Goal: Find contact information: Find contact information

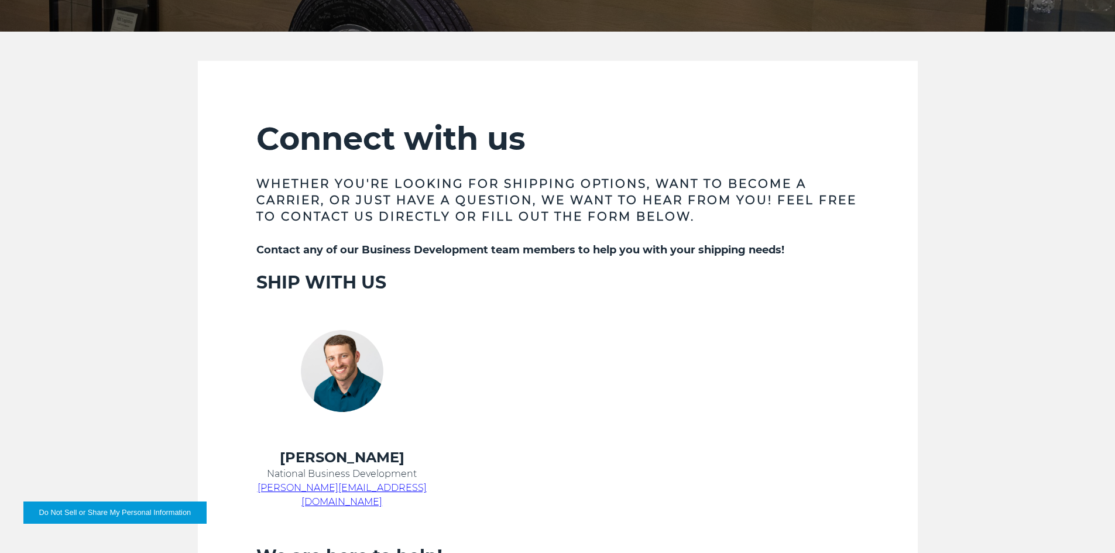
scroll to position [176, 0]
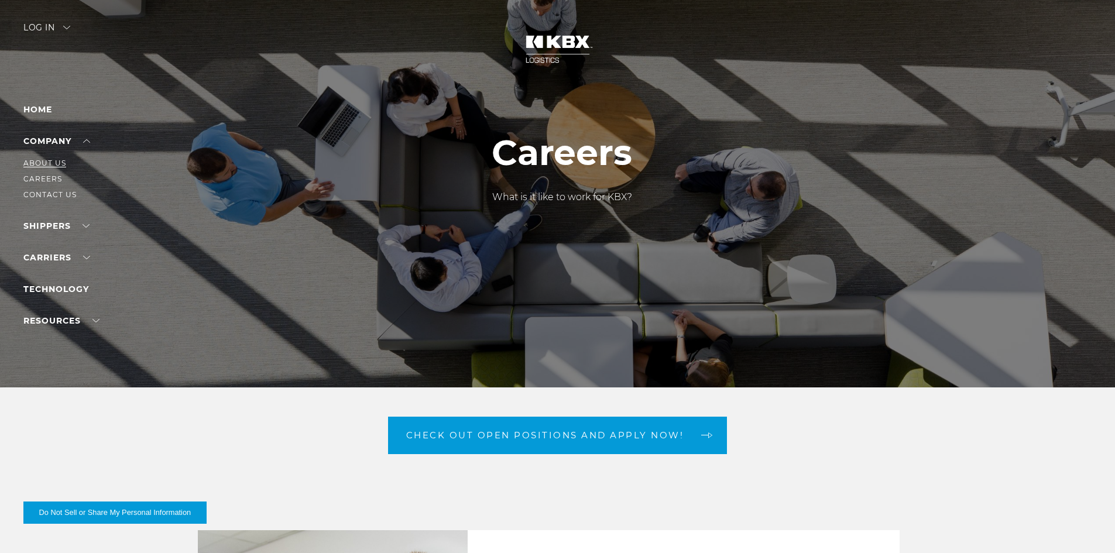
click at [57, 160] on link "About Us" at bounding box center [44, 163] width 43 height 9
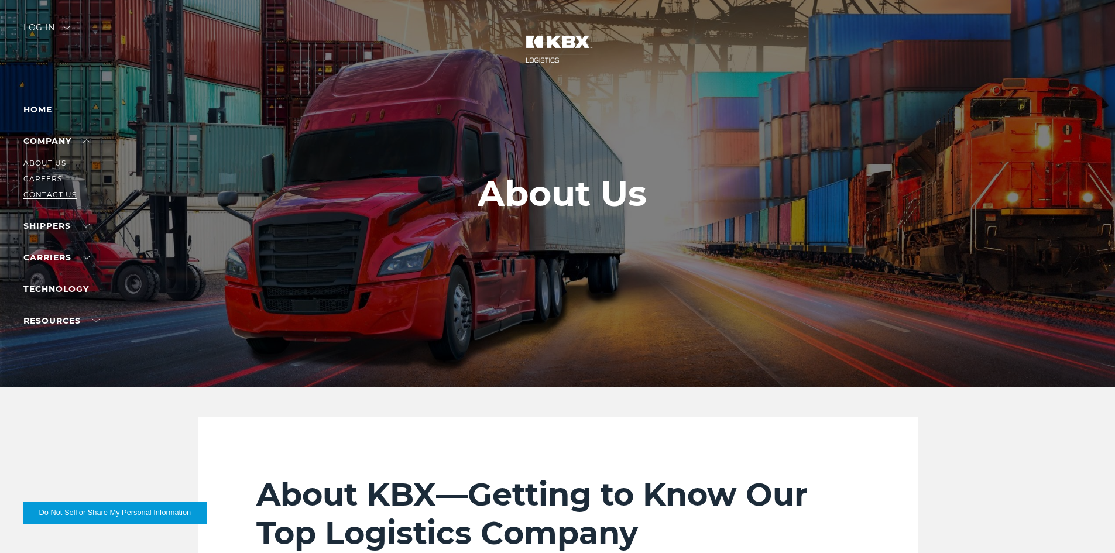
click at [48, 190] on link "Contact Us" at bounding box center [49, 194] width 53 height 9
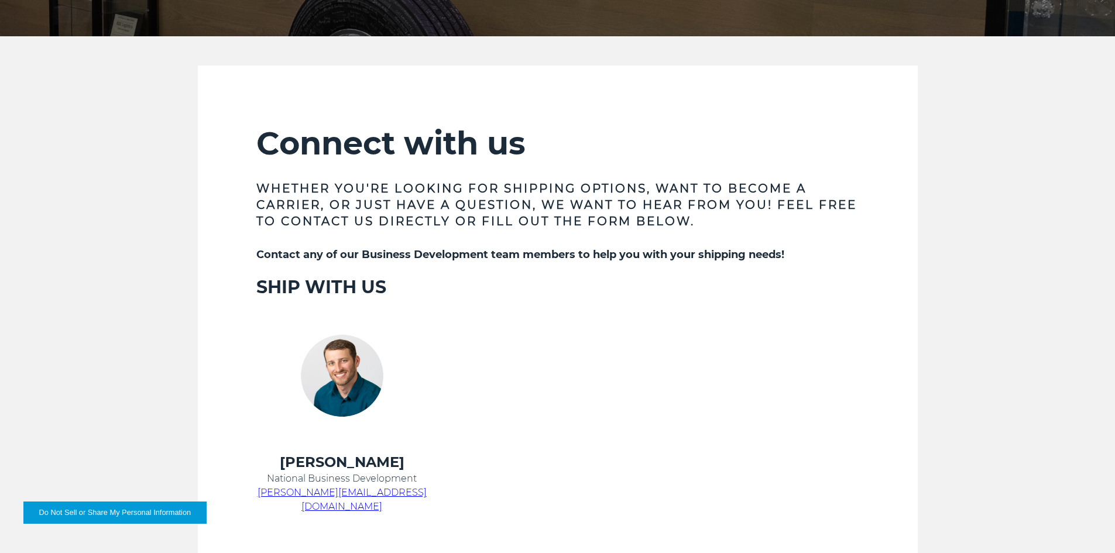
scroll to position [293, 0]
